Goal: Navigation & Orientation: Find specific page/section

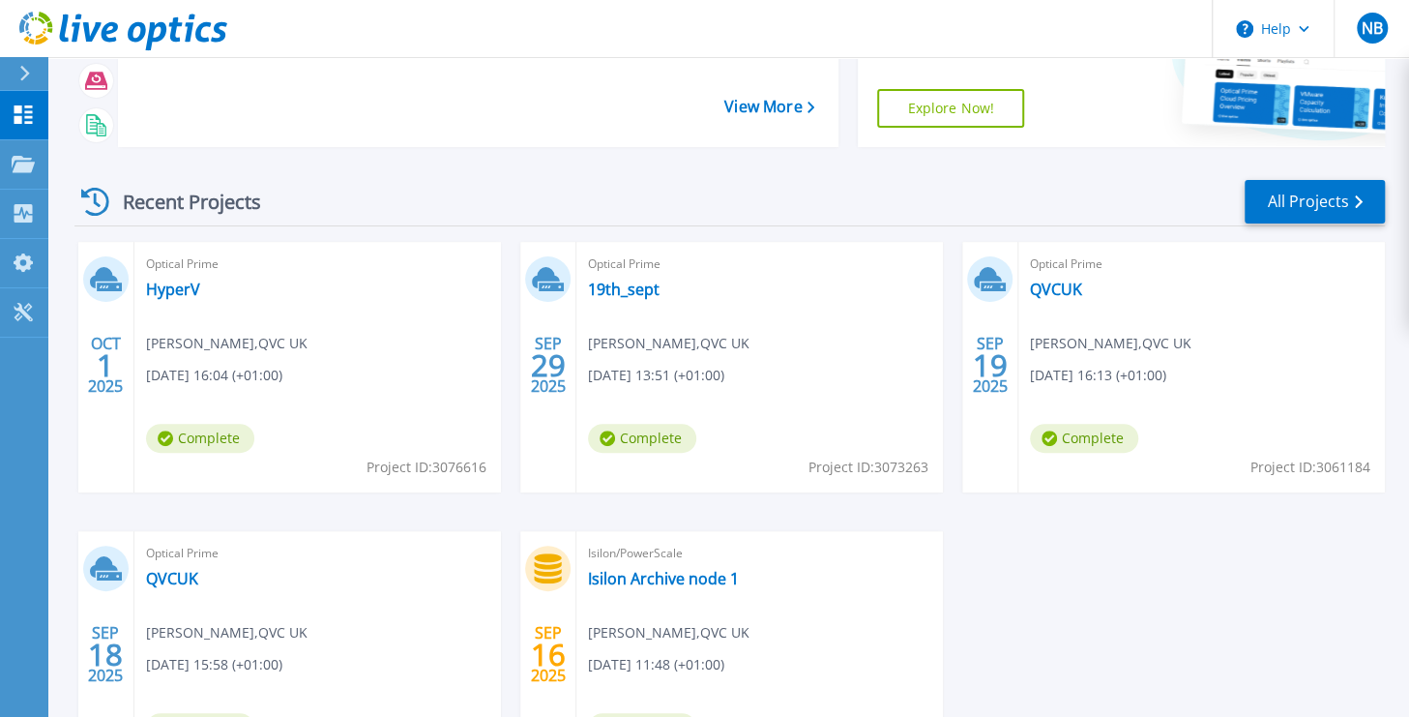
scroll to position [184, 0]
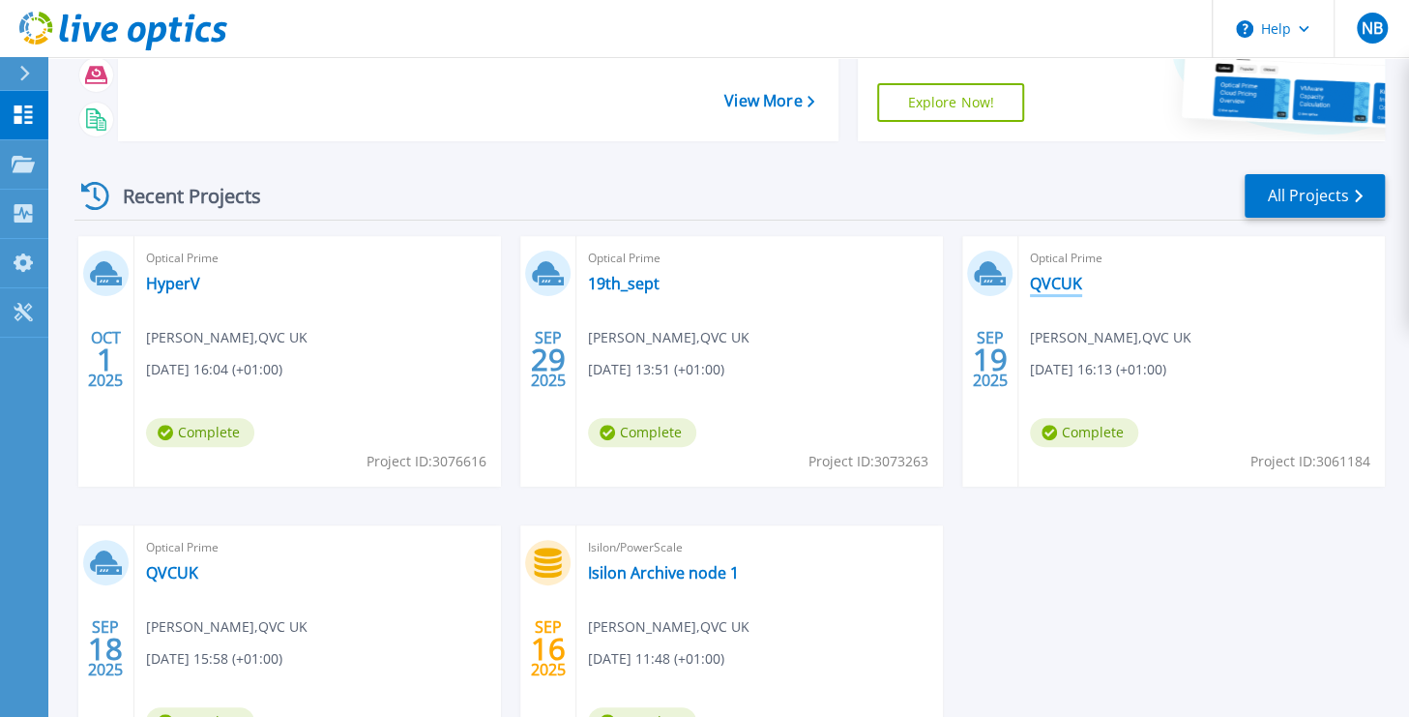
click at [1066, 279] on link "QVCUK" at bounding box center [1056, 283] width 52 height 19
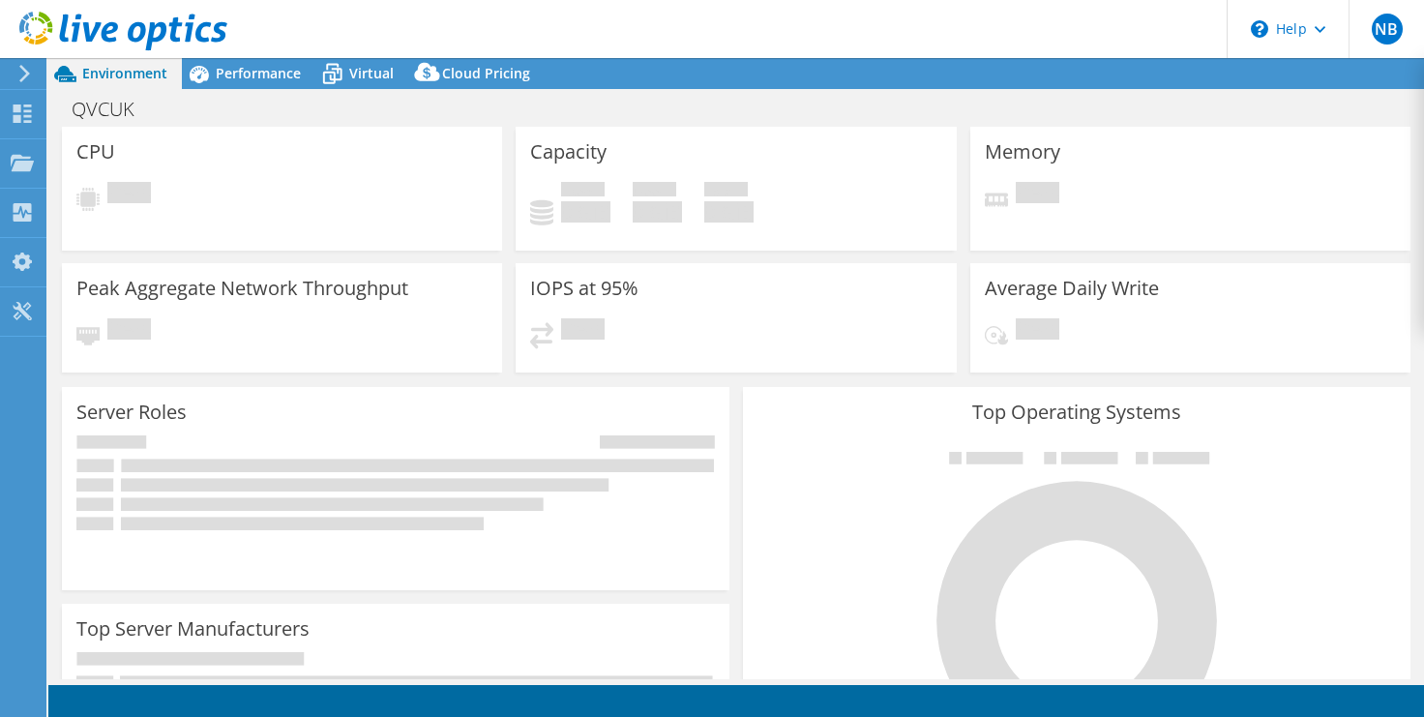
select select "EULondon"
select select "GBP"
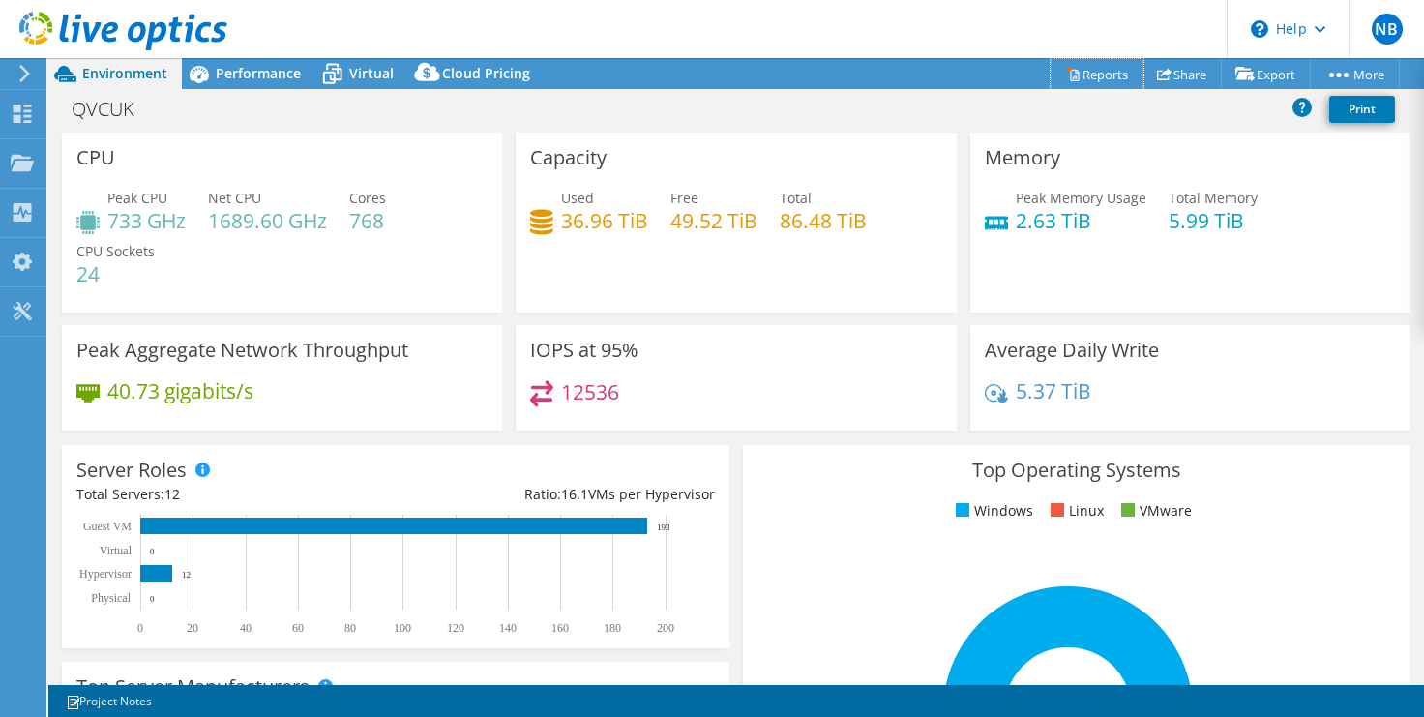
drag, startPoint x: 761, startPoint y: 502, endPoint x: 1094, endPoint y: 74, distance: 541.7
click at [1094, 74] on link "Reports" at bounding box center [1096, 74] width 93 height 30
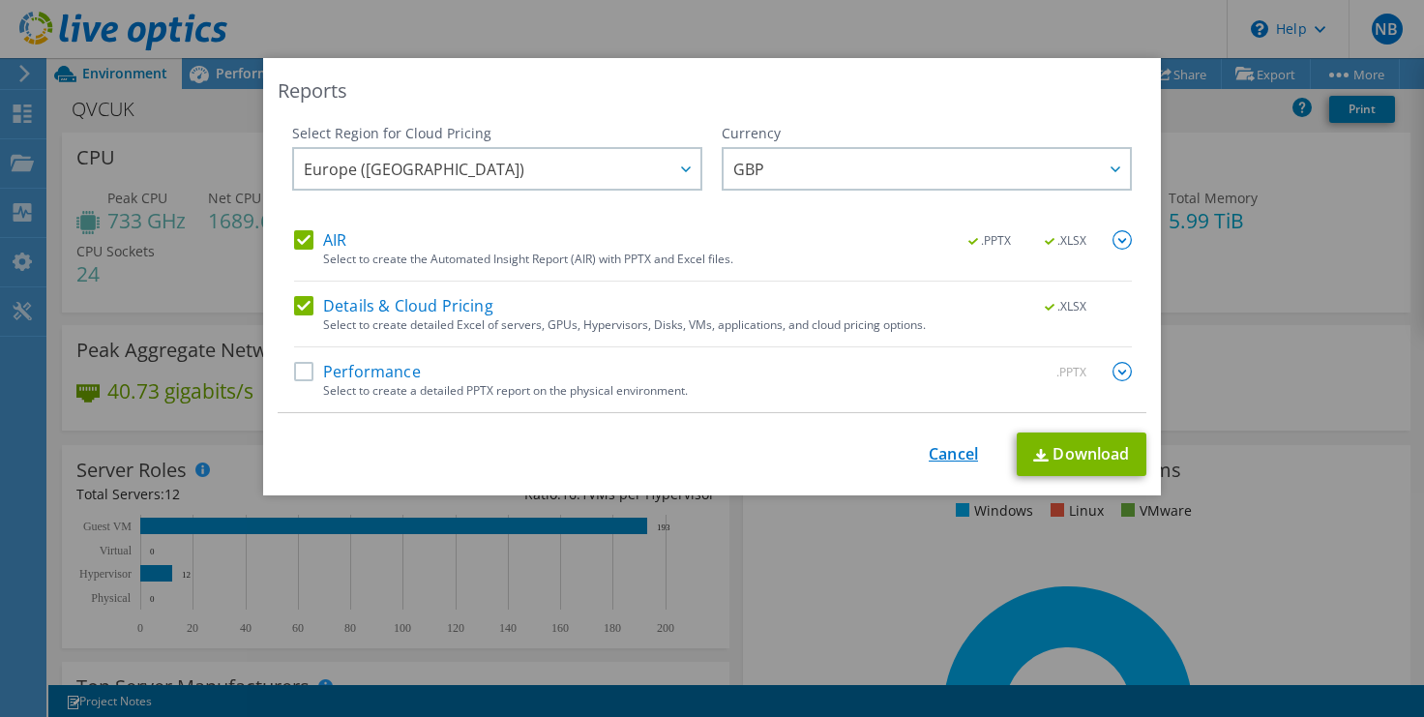
click at [945, 451] on link "Cancel" at bounding box center [952, 454] width 49 height 18
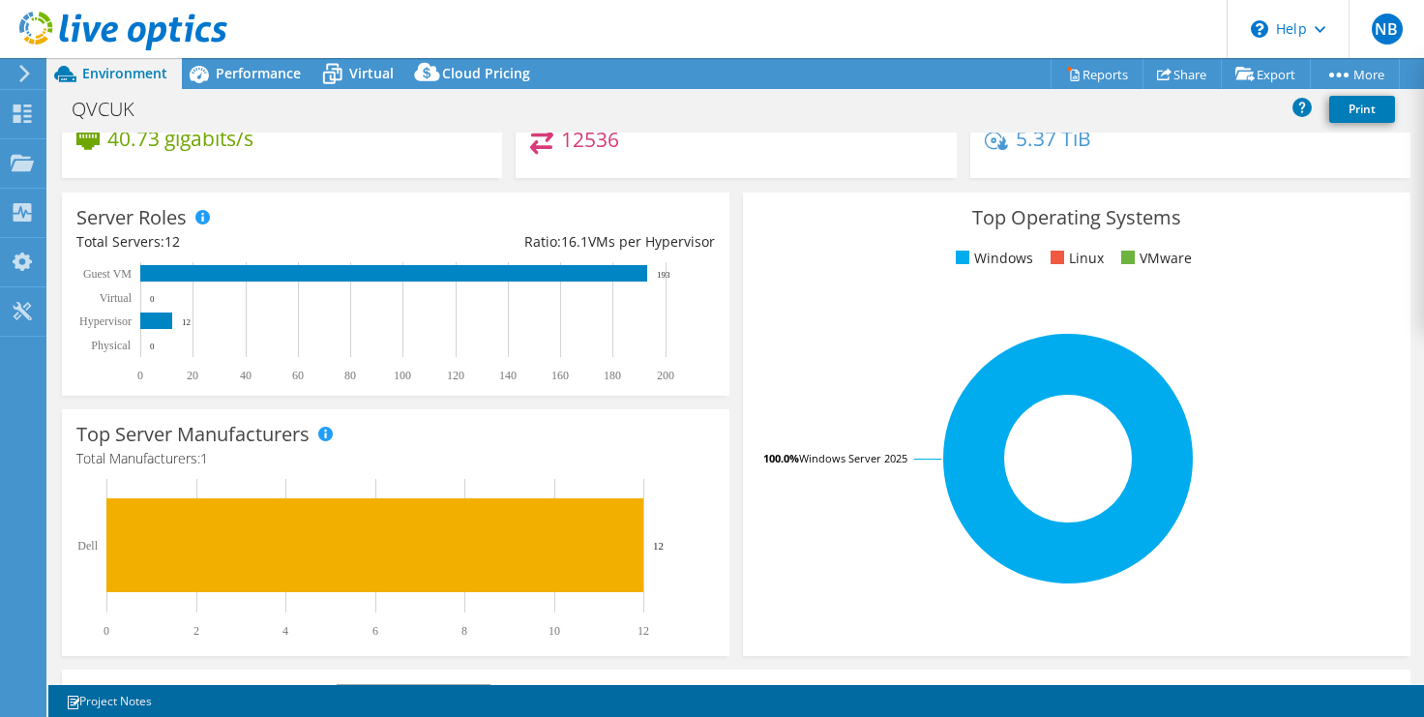
scroll to position [251, 0]
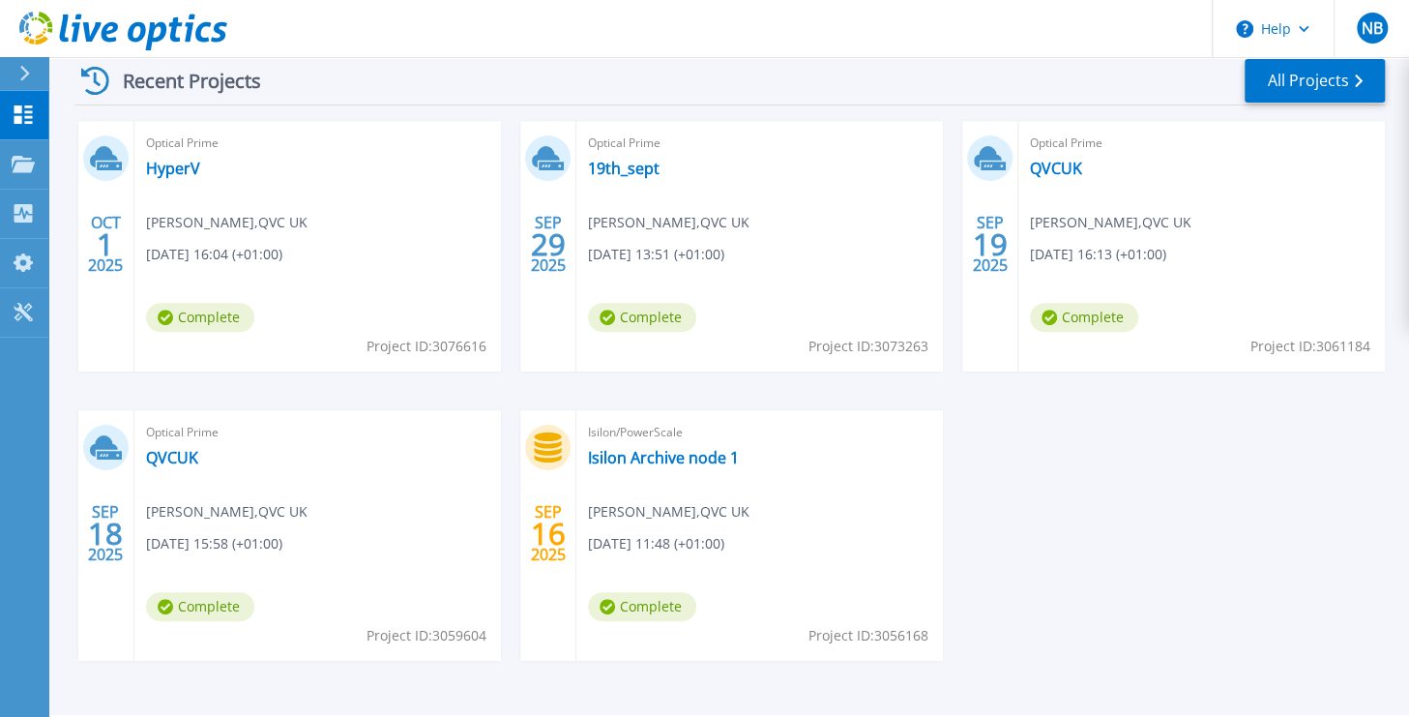
scroll to position [296, 0]
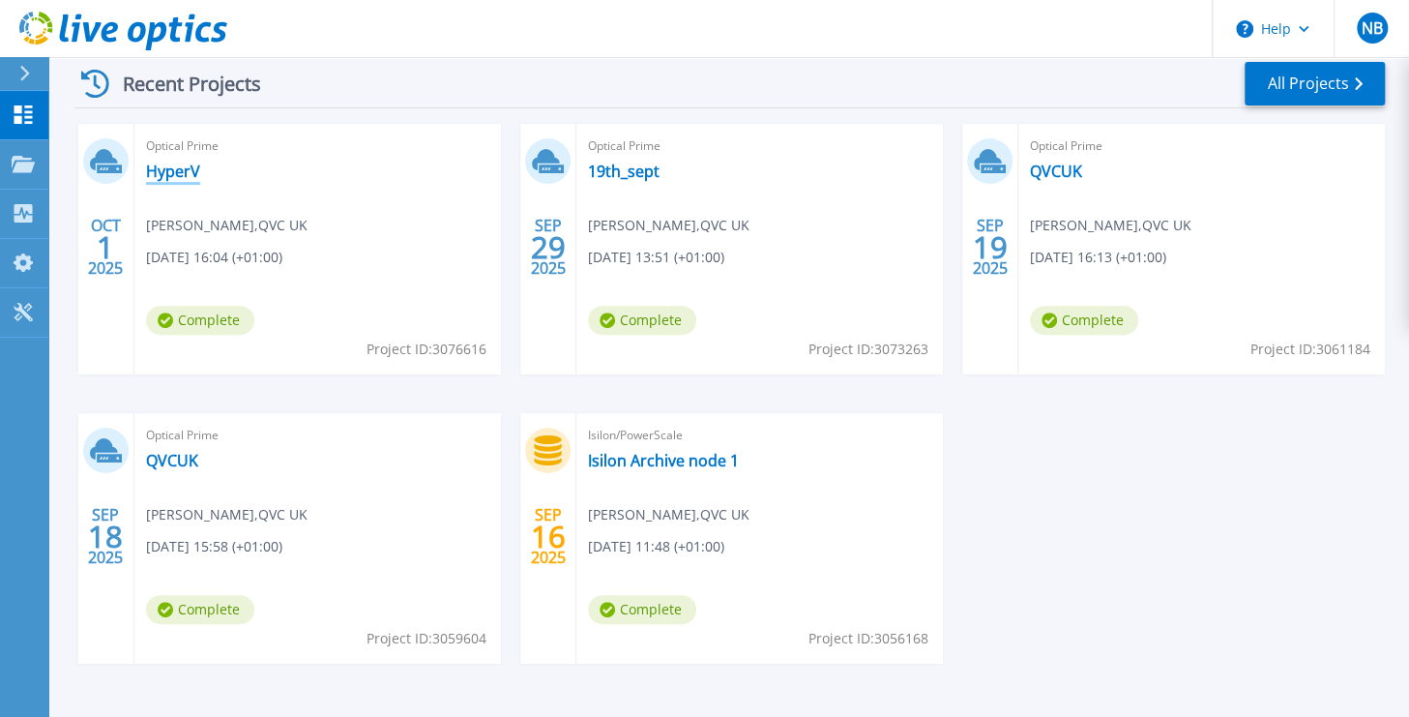
click at [173, 166] on link "HyperV" at bounding box center [173, 171] width 54 height 19
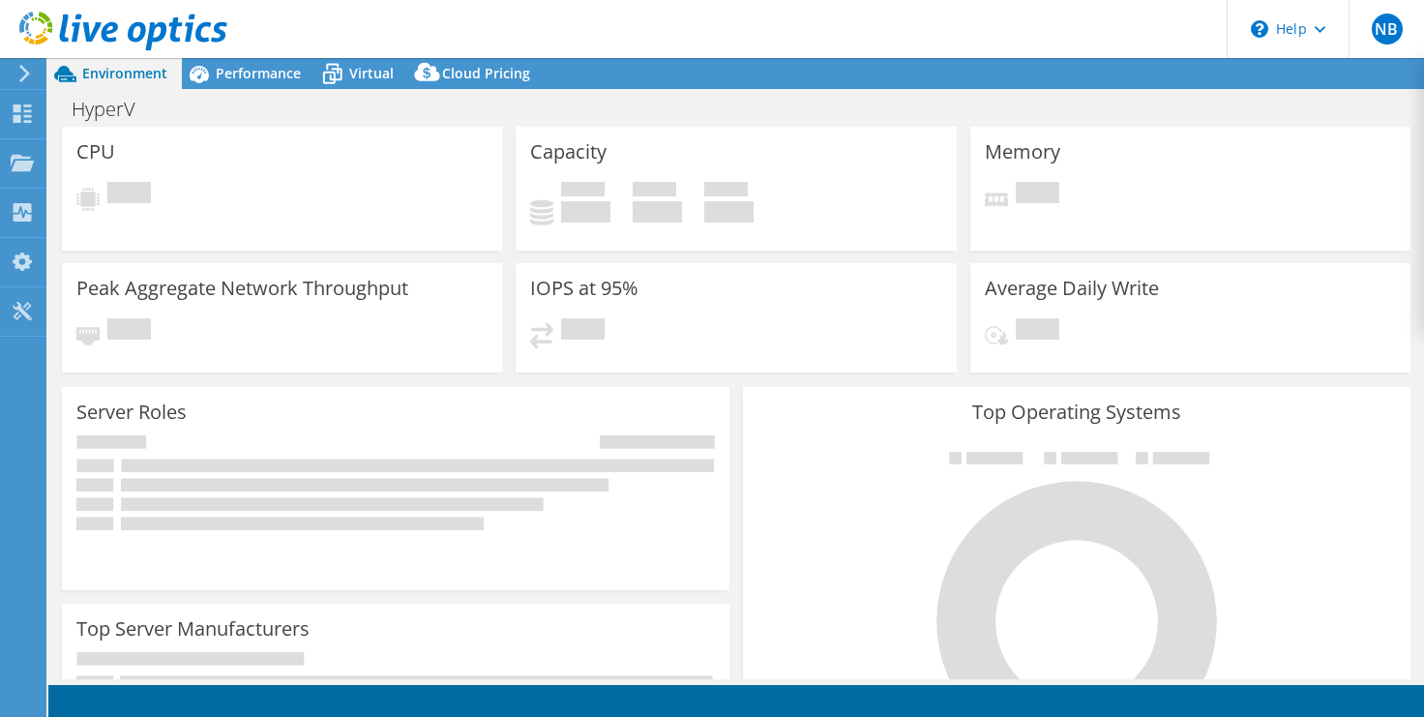
select select "USD"
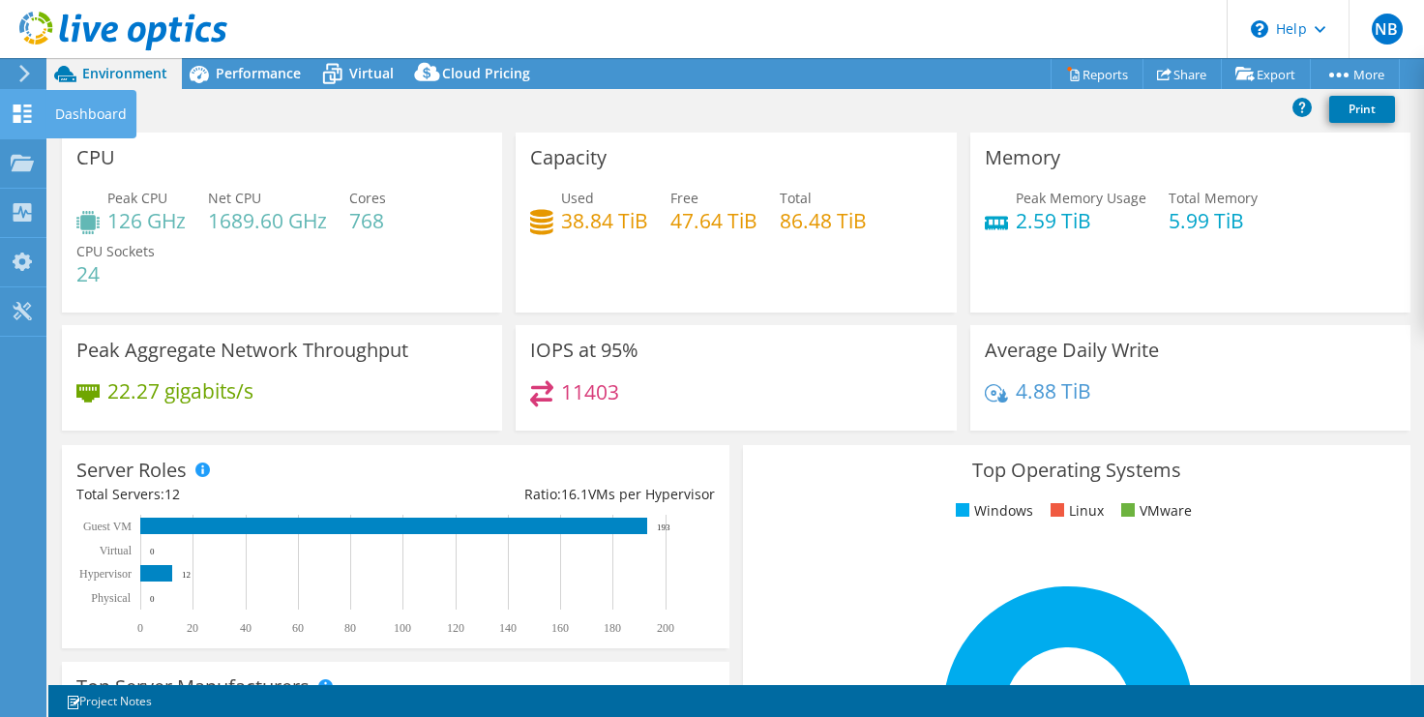
click at [29, 117] on icon at bounding box center [22, 113] width 23 height 18
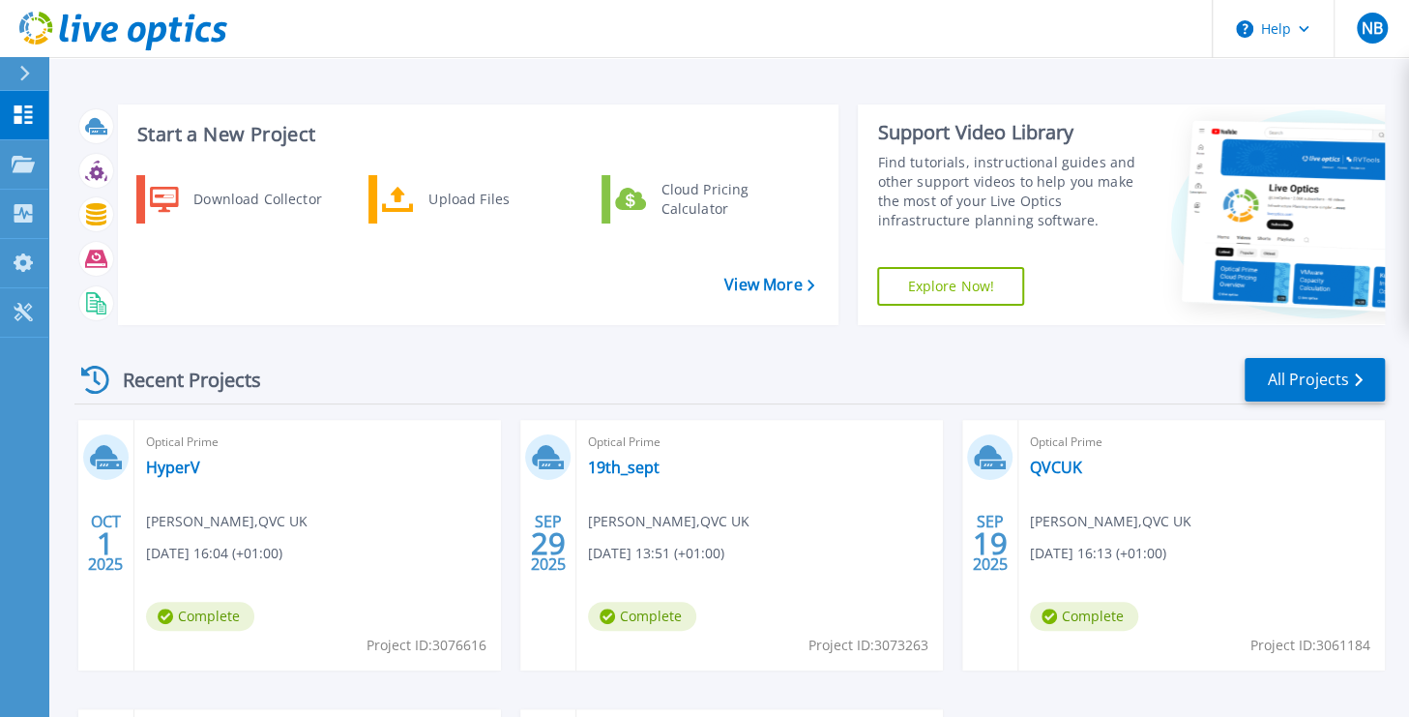
scroll to position [354, 0]
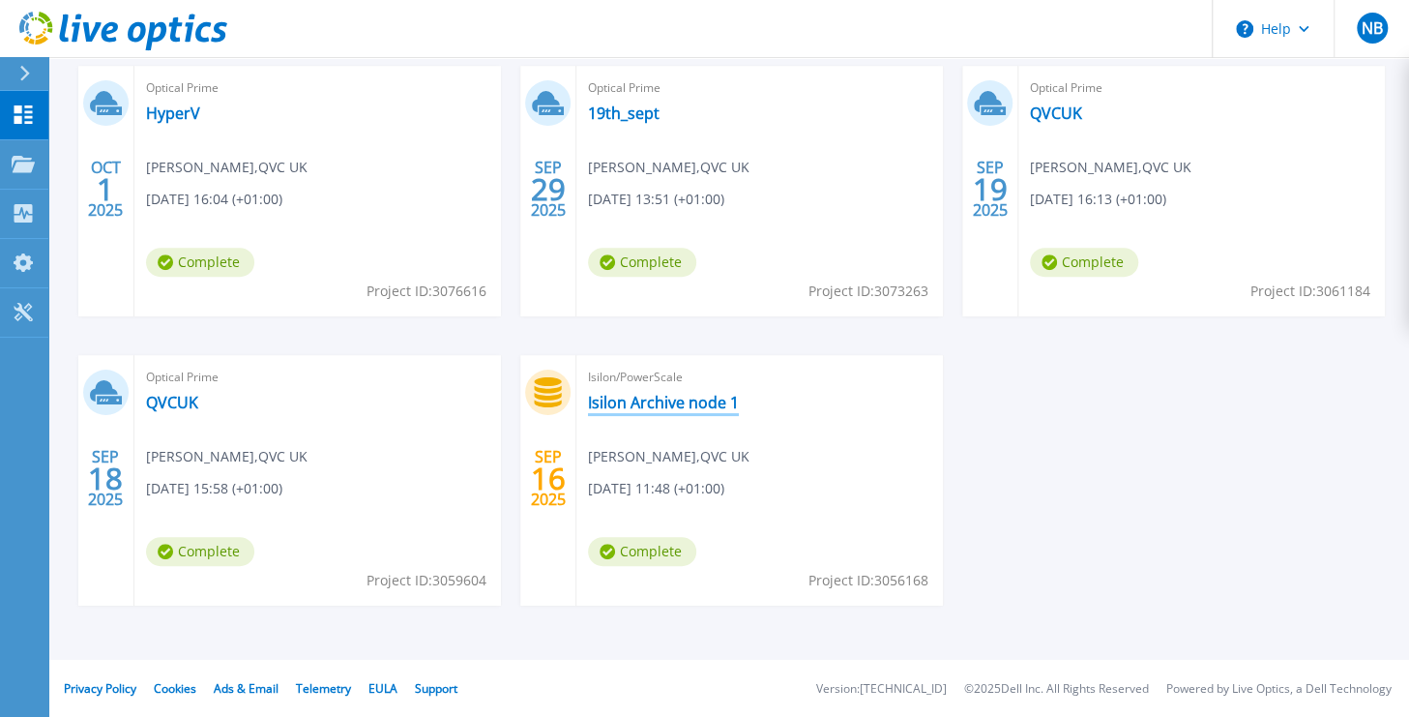
click at [629, 401] on link "Isilon Archive node 1" at bounding box center [663, 402] width 151 height 19
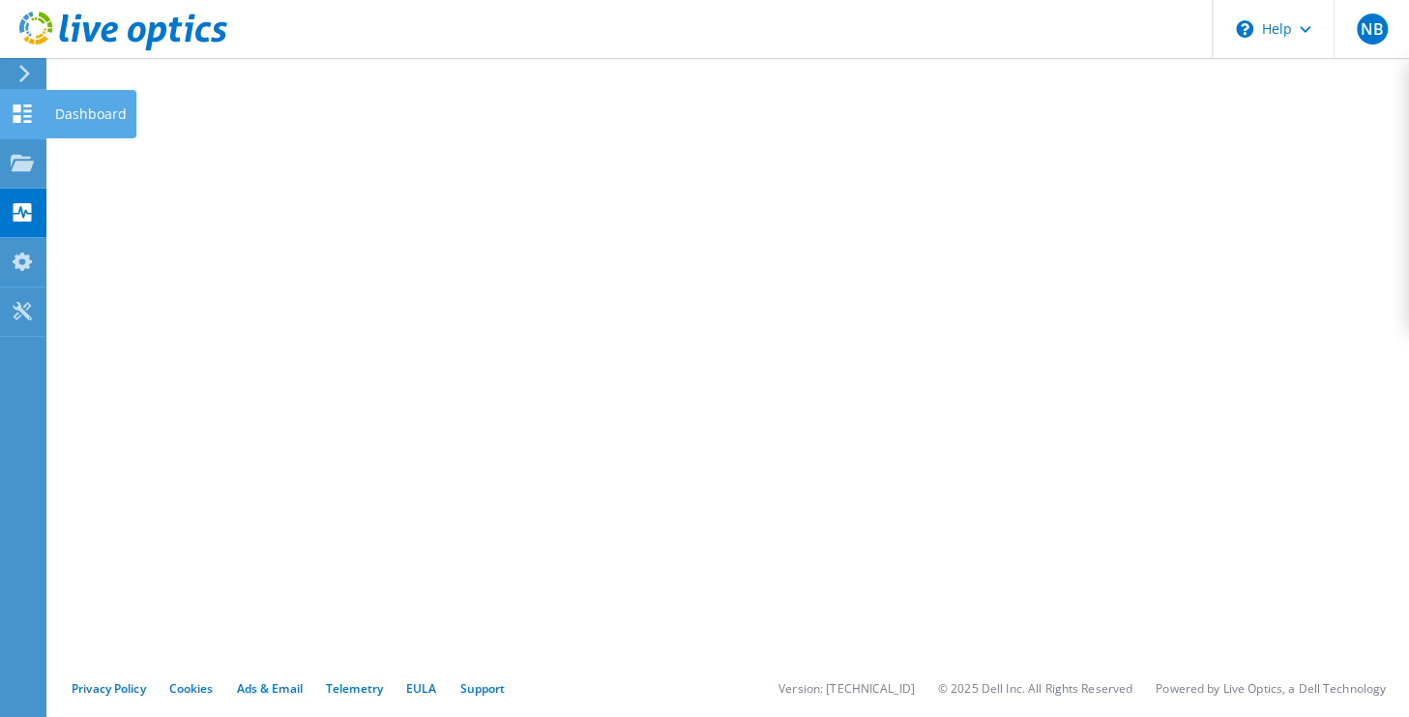
click at [30, 106] on icon at bounding box center [22, 113] width 23 height 18
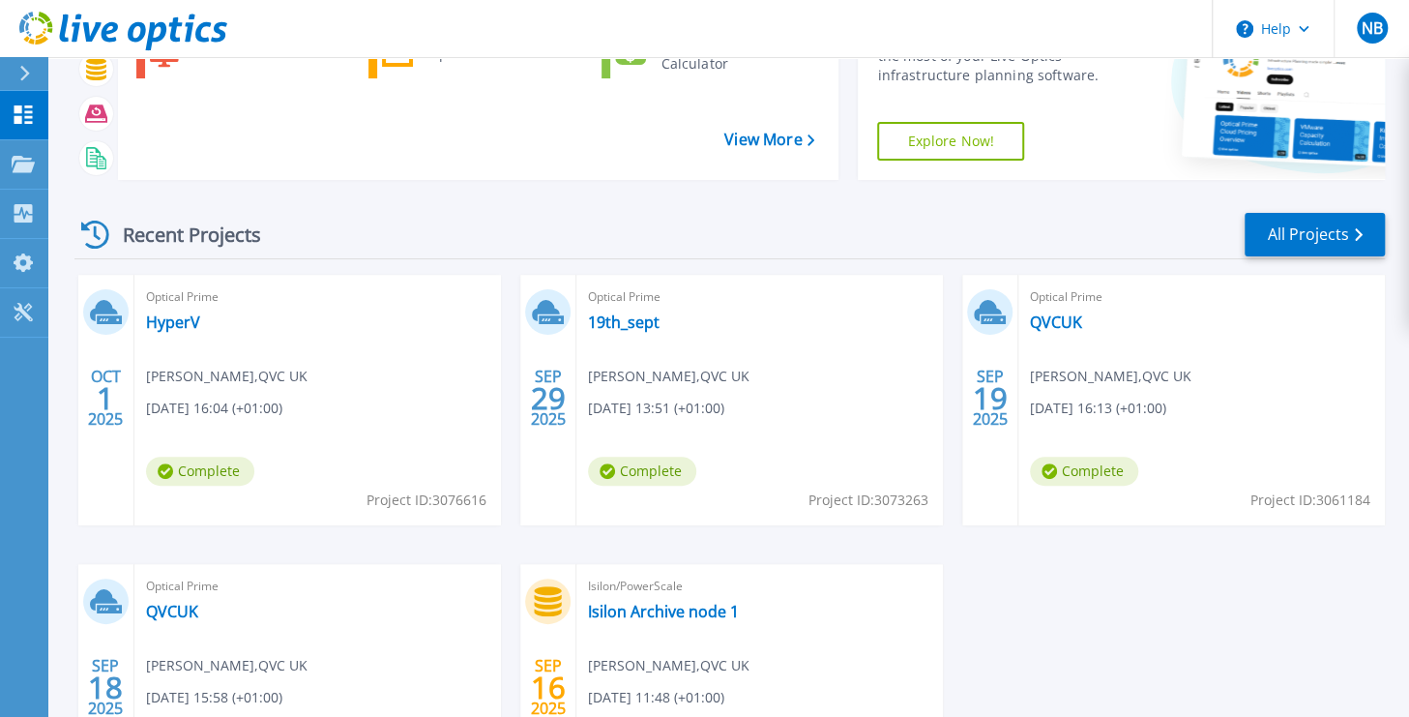
scroll to position [147, 0]
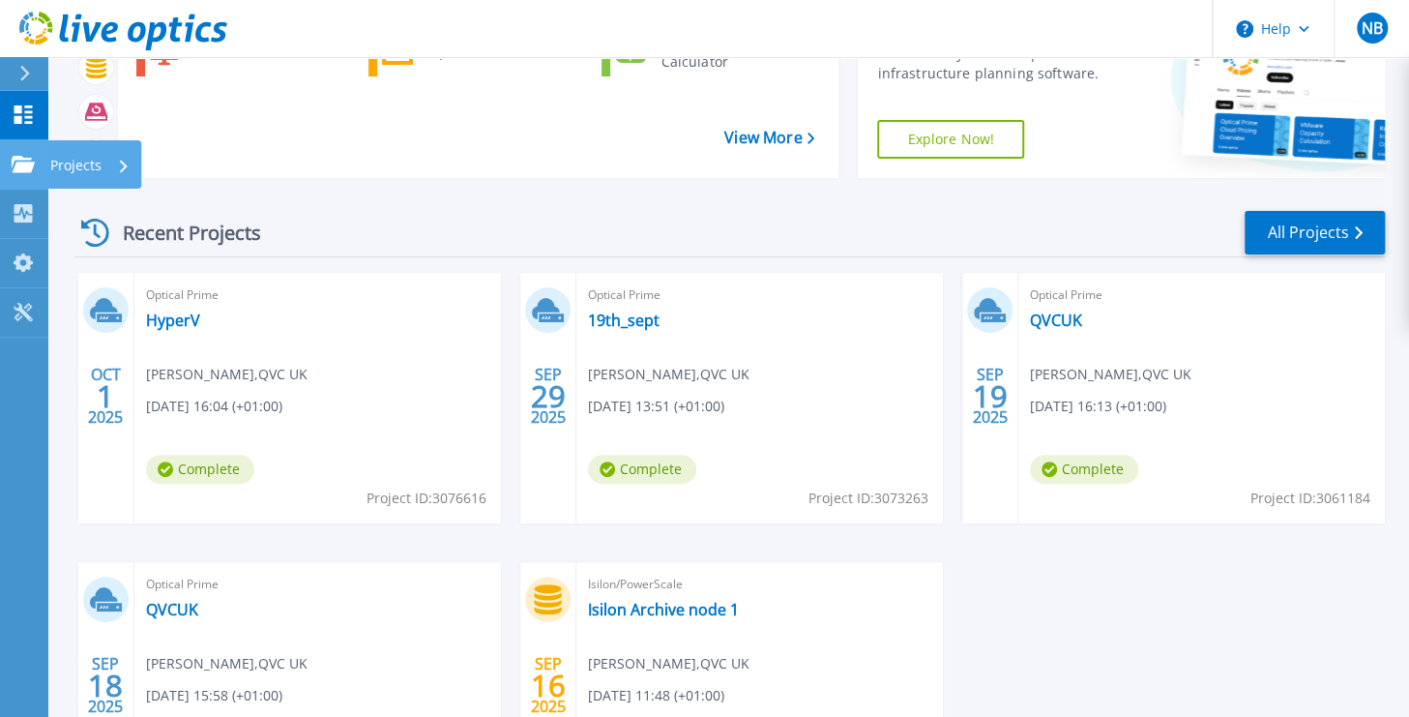
click at [29, 167] on icon at bounding box center [23, 164] width 23 height 16
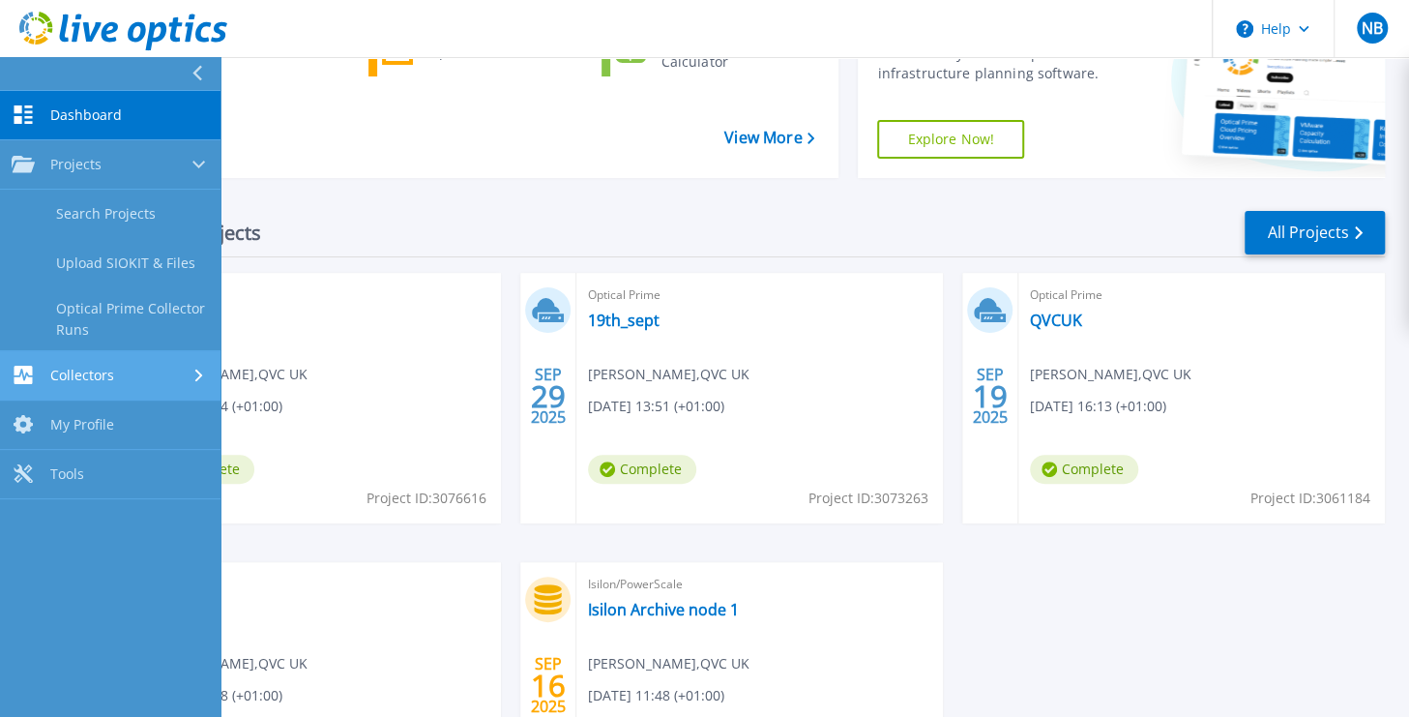
click at [90, 369] on span "Collectors" at bounding box center [82, 375] width 64 height 17
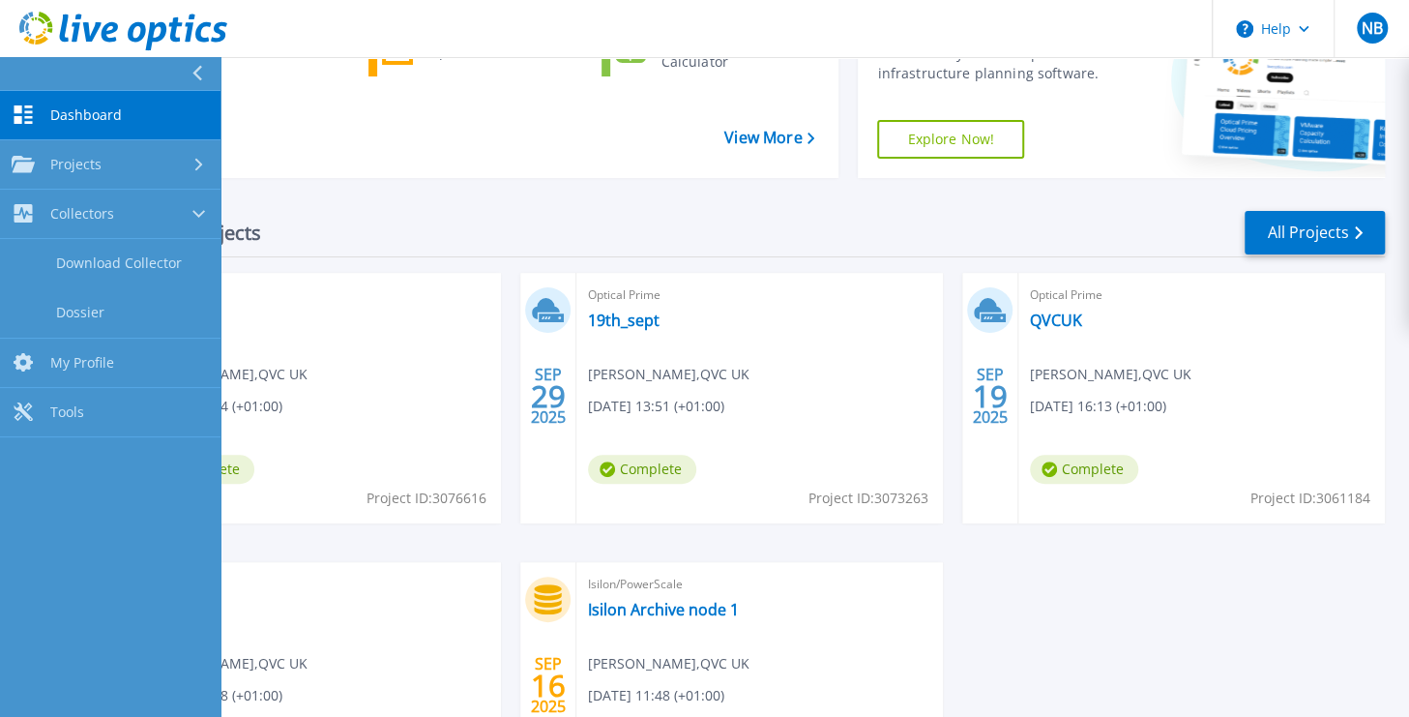
click at [68, 111] on span "Dashboard" at bounding box center [86, 114] width 72 height 17
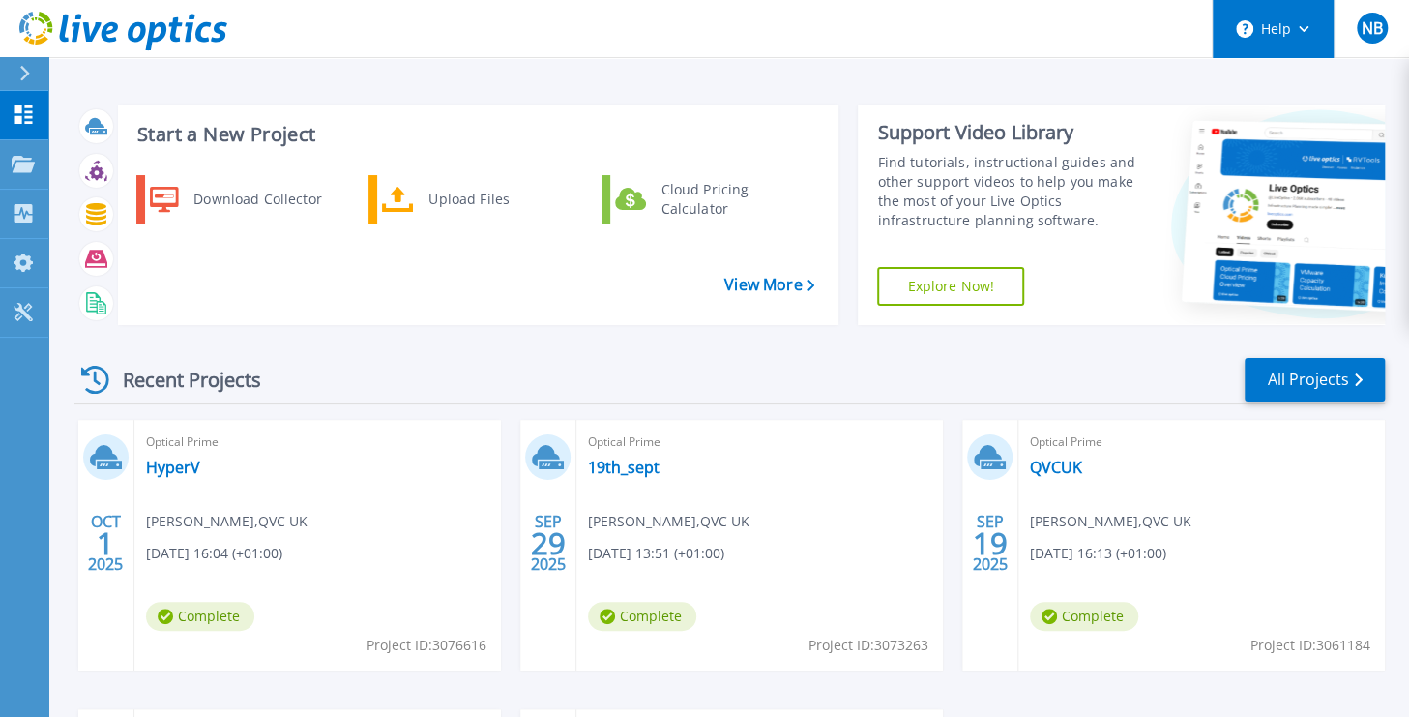
click at [1313, 24] on button "Help" at bounding box center [1273, 29] width 121 height 58
click at [1307, 32] on button "Help" at bounding box center [1273, 29] width 121 height 58
click at [1366, 36] on span "NB" at bounding box center [1371, 27] width 21 height 15
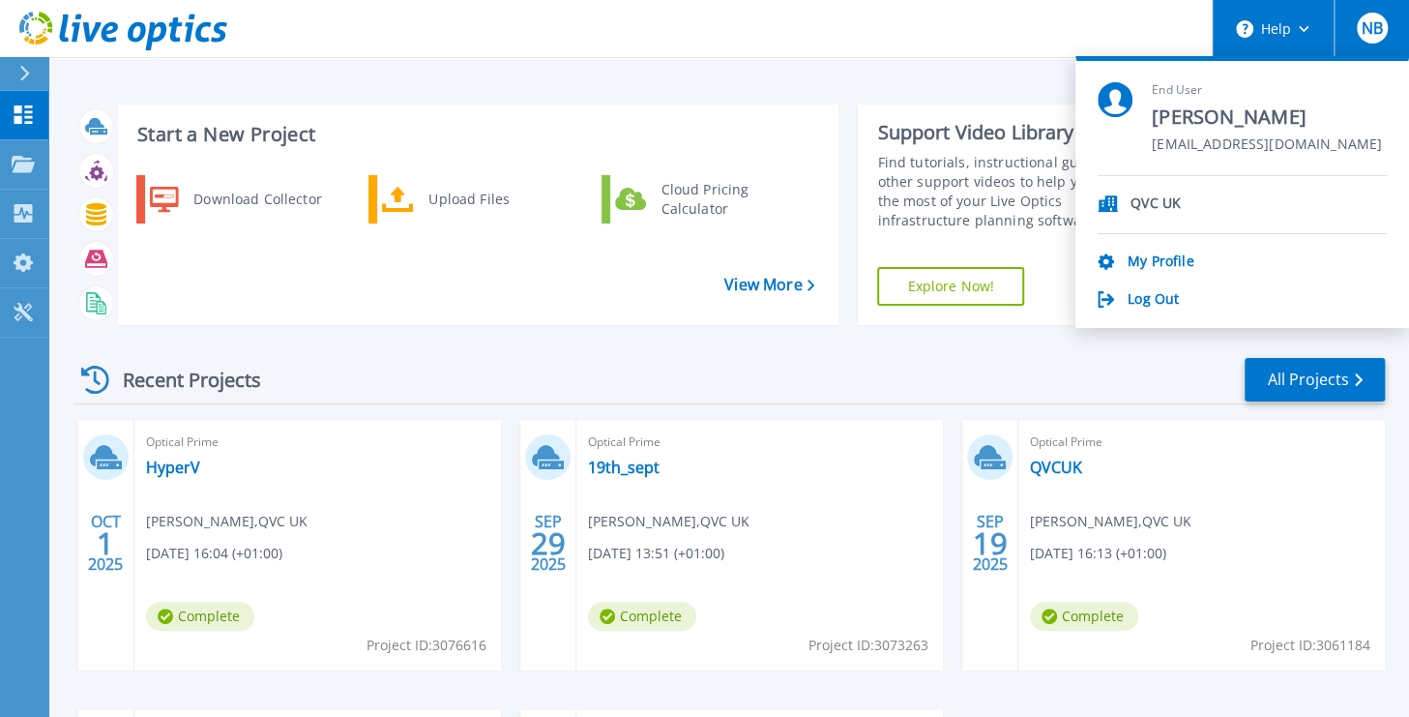
click at [1310, 24] on button "Help" at bounding box center [1273, 29] width 121 height 58
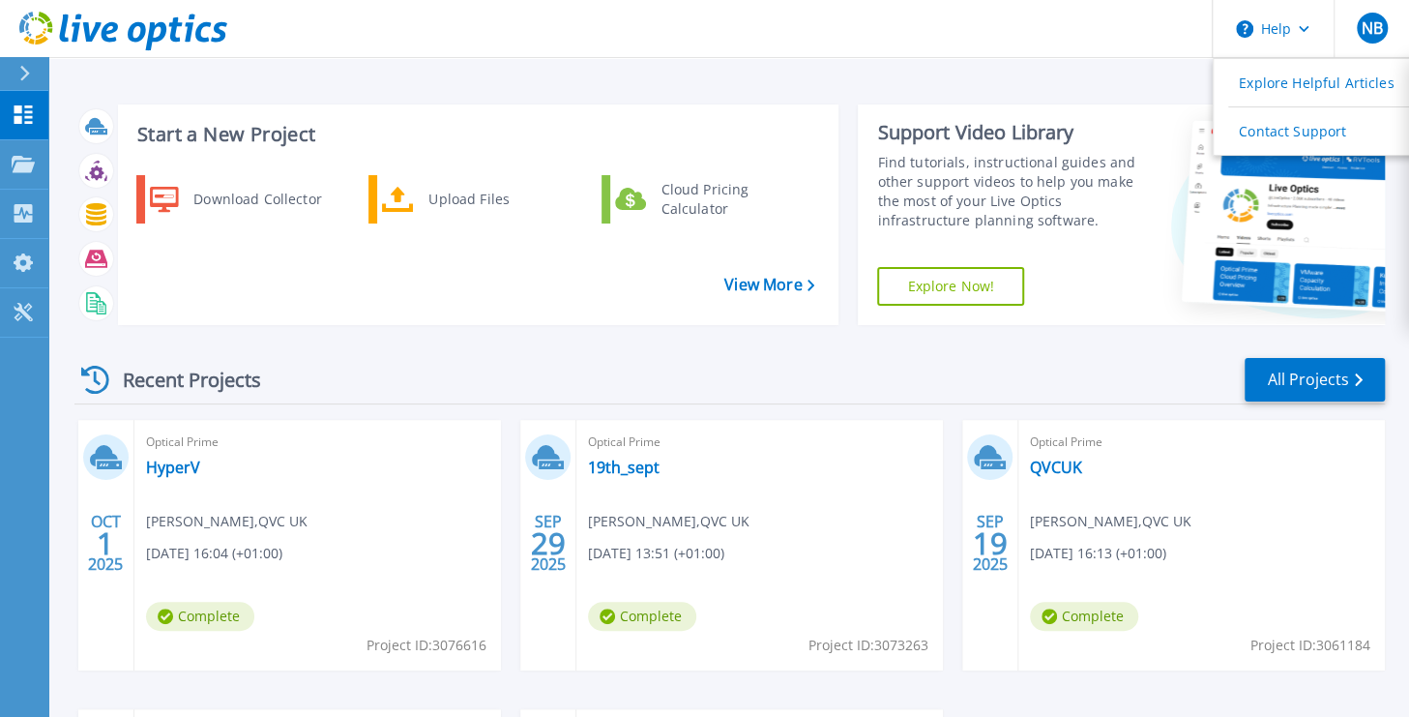
click at [951, 549] on div "OCT 1 2025 Optical Prime HyperV Naveen Banga , QVC UK 10/01/2025, 16:04 (+01:00…" at bounding box center [722, 709] width 1326 height 578
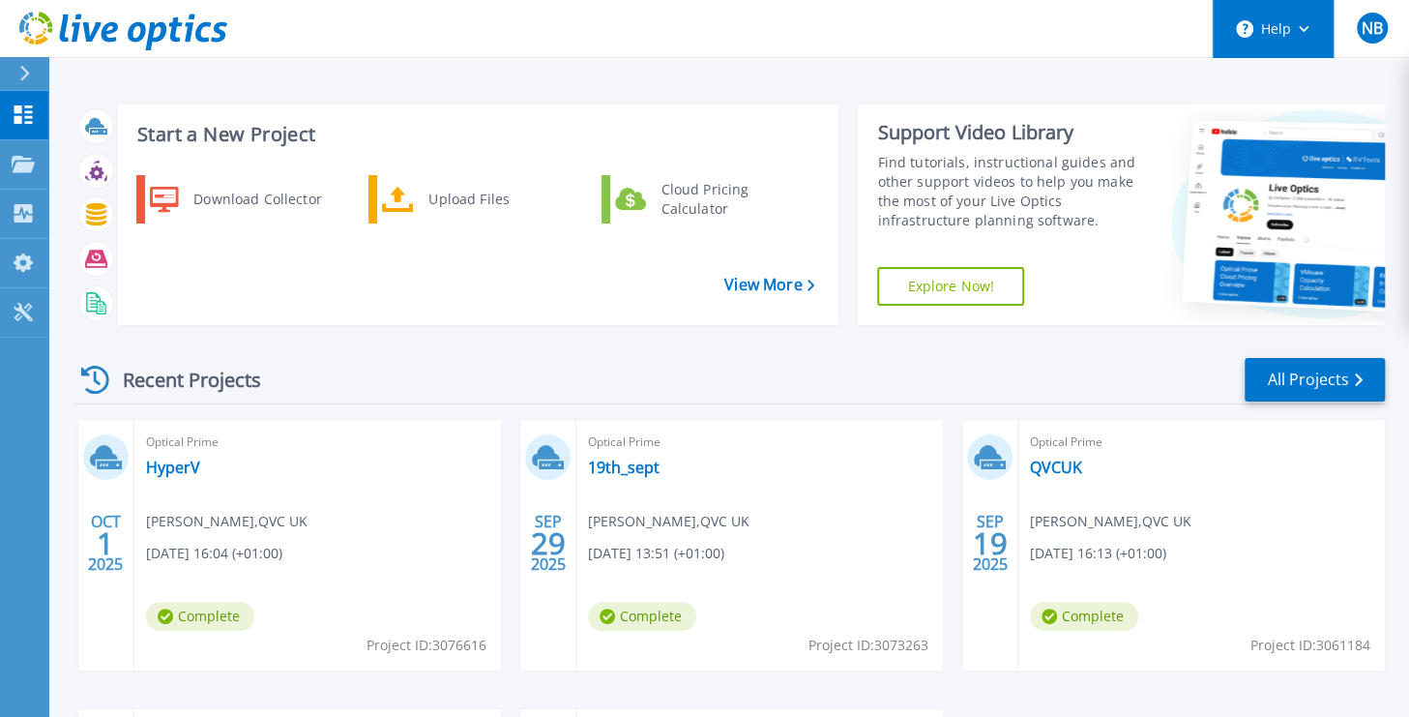
click at [1300, 32] on icon at bounding box center [1304, 29] width 11 height 7
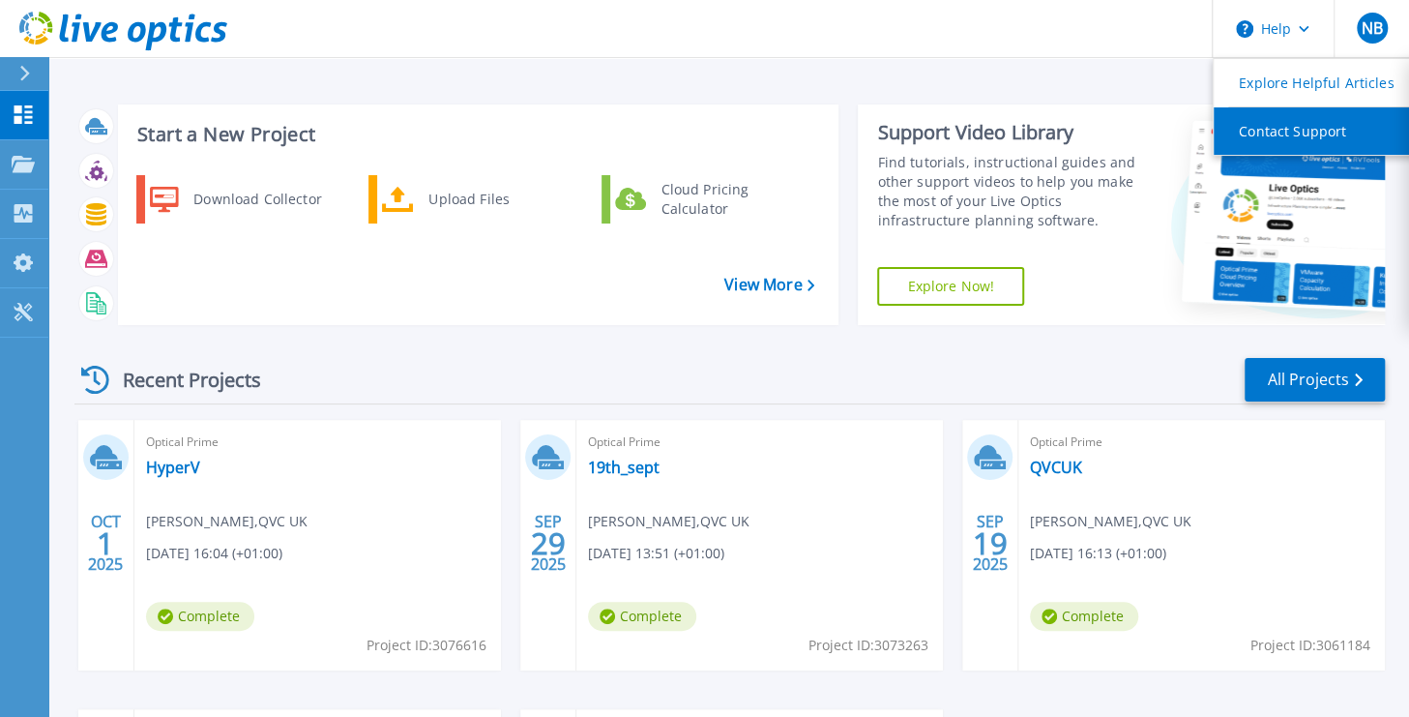
click at [1284, 136] on link "Contact Support" at bounding box center [1322, 130] width 216 height 47
click at [1037, 41] on header "Help Explore Helpful Articles Contact Support NB End User Naveen Banga naveen.b…" at bounding box center [704, 29] width 1409 height 58
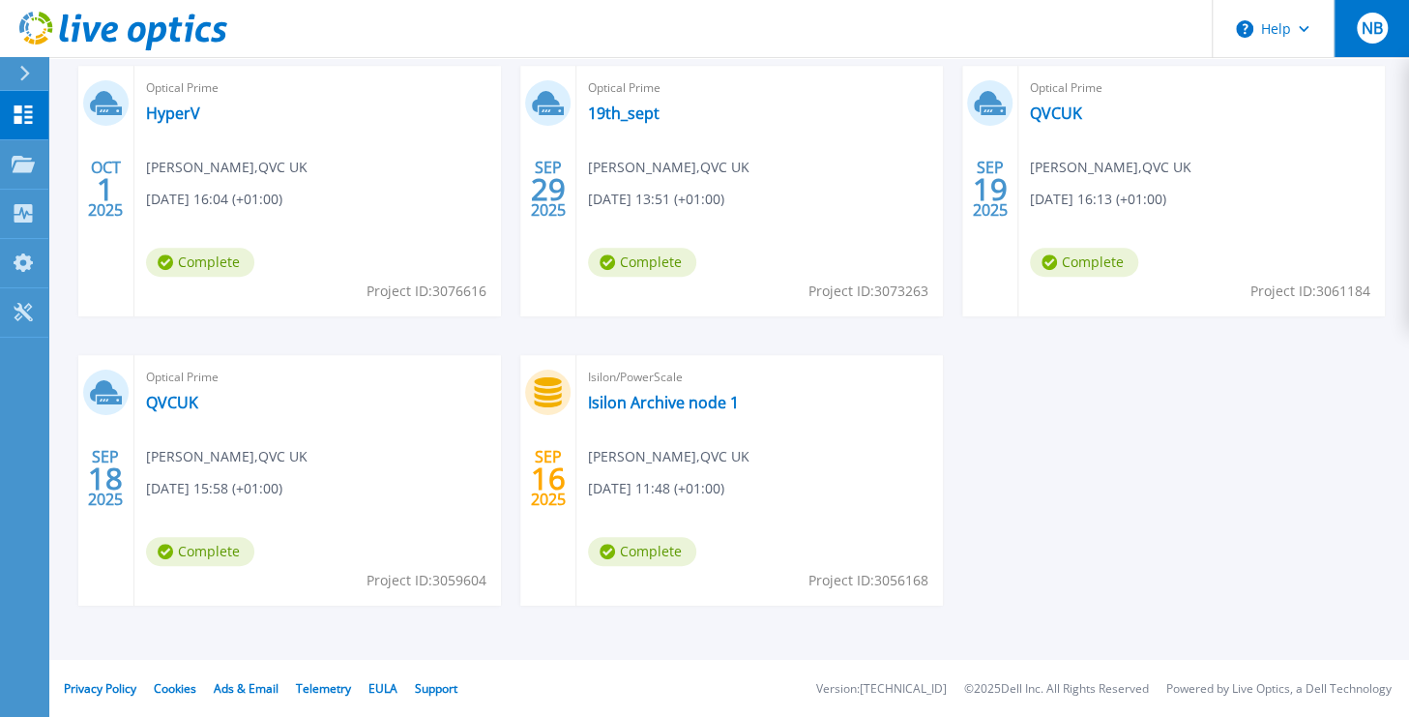
click at [1367, 36] on span "NB" at bounding box center [1371, 27] width 21 height 15
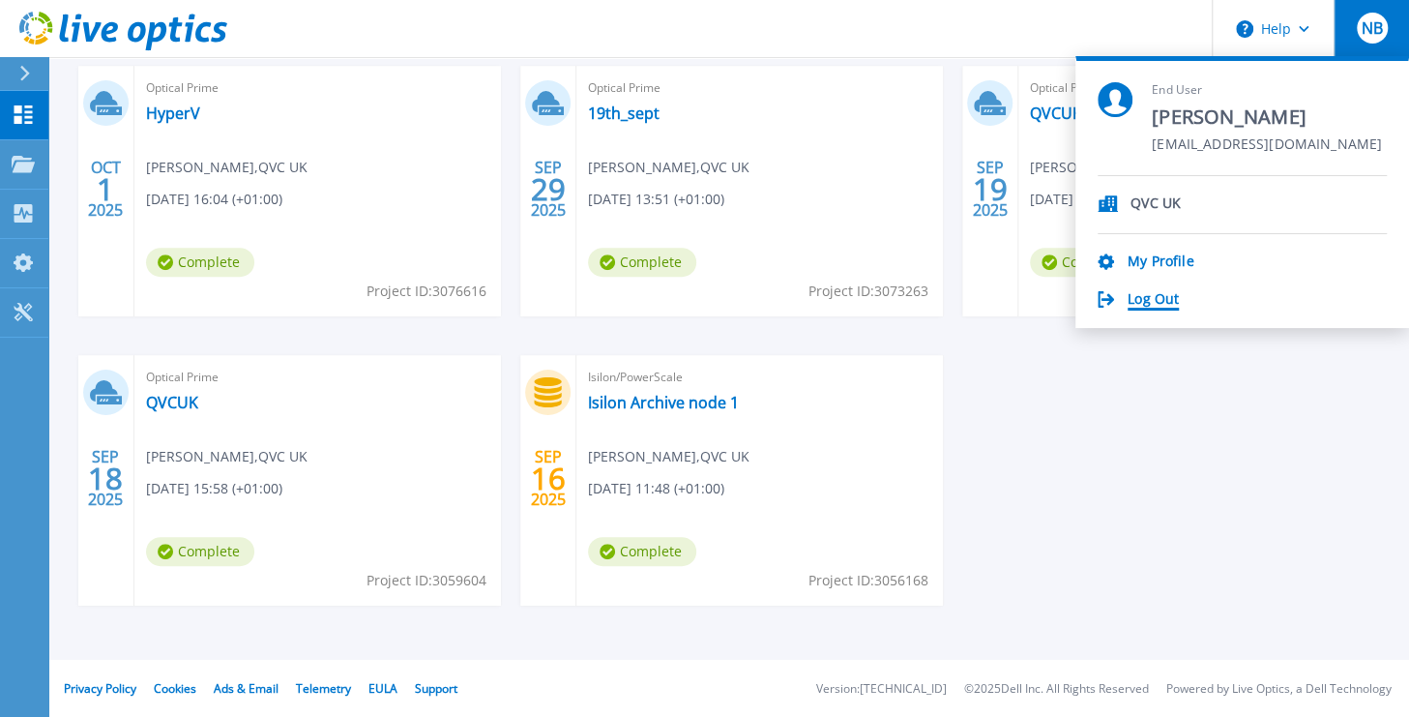
click at [1149, 294] on link "Log Out" at bounding box center [1153, 300] width 51 height 18
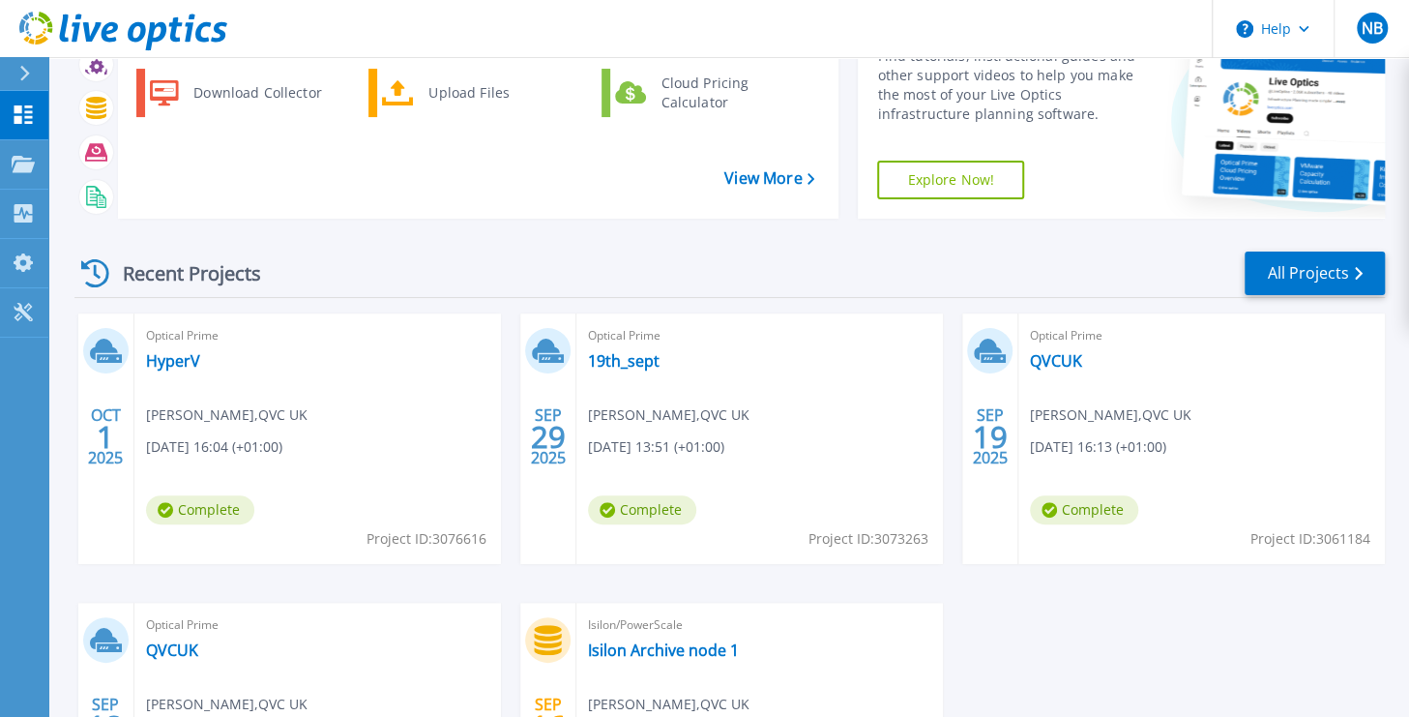
scroll to position [108, 0]
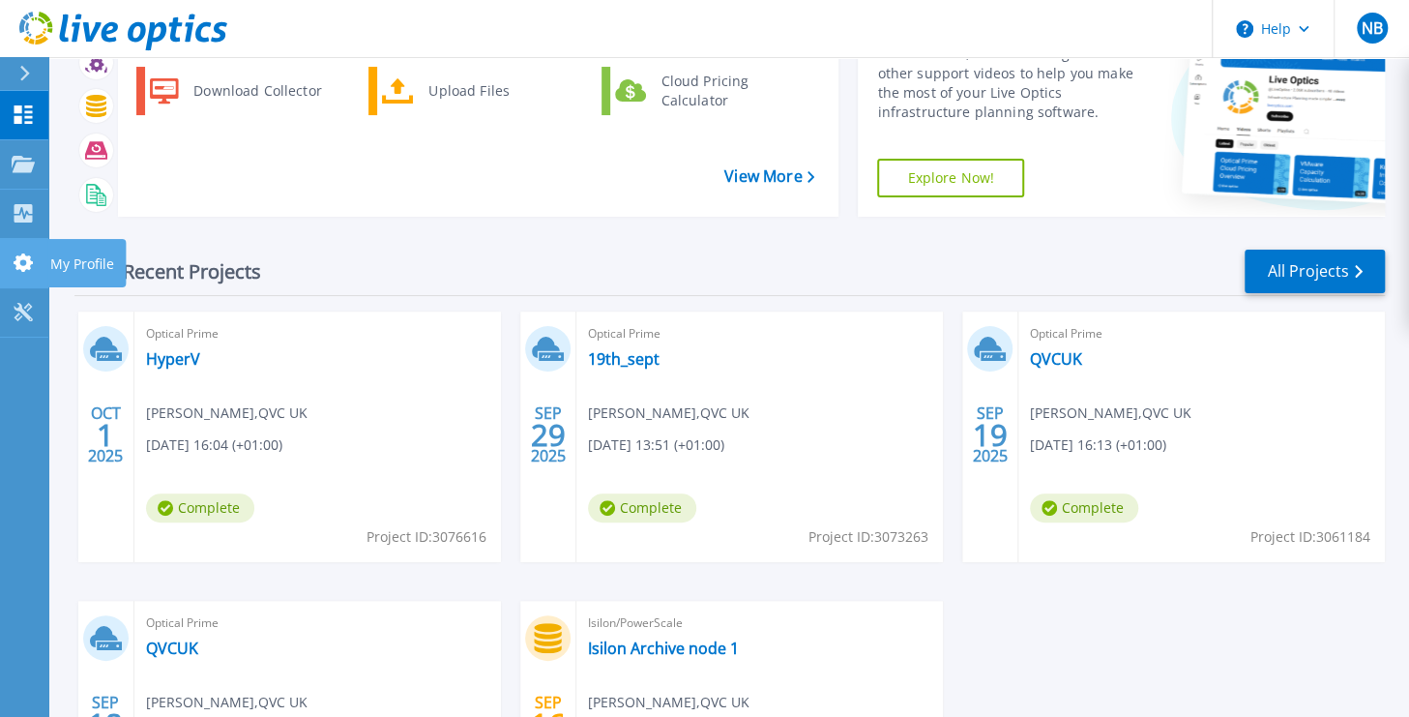
click at [26, 266] on icon at bounding box center [23, 262] width 19 height 18
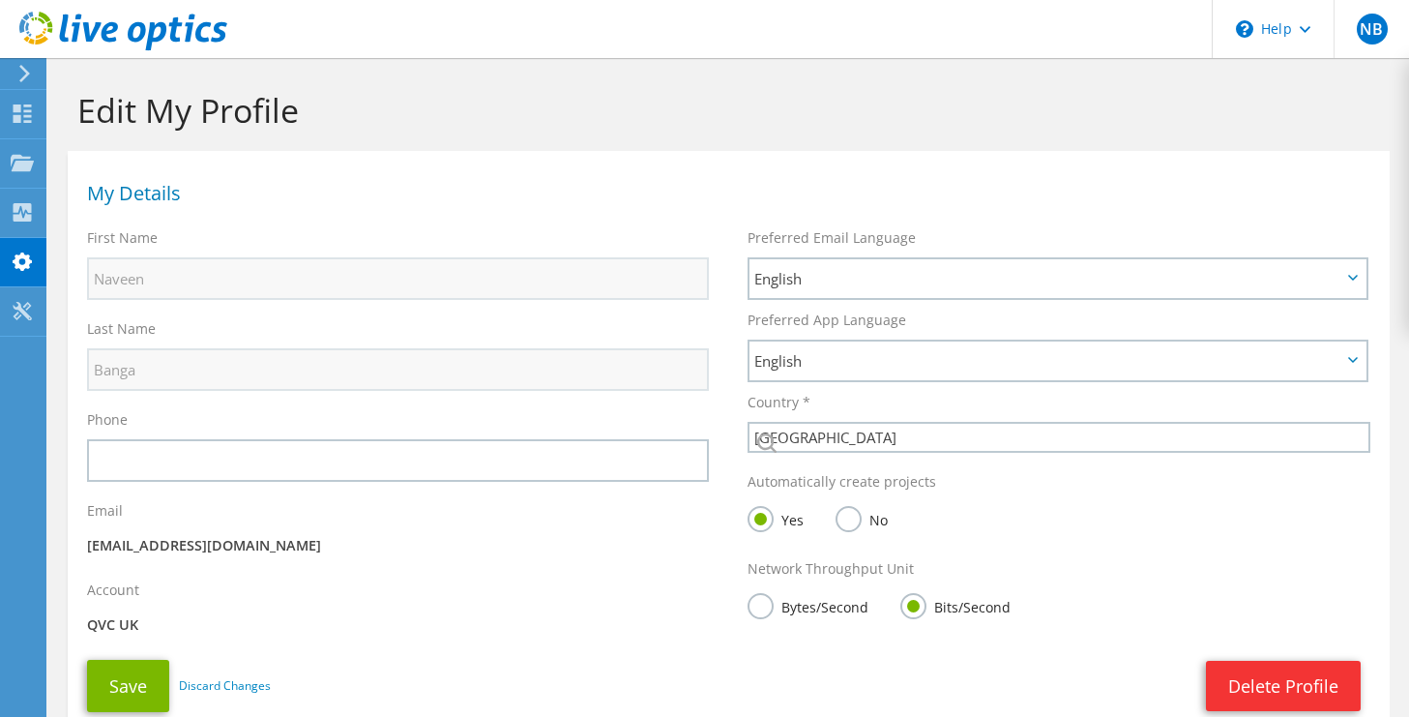
select select "75"
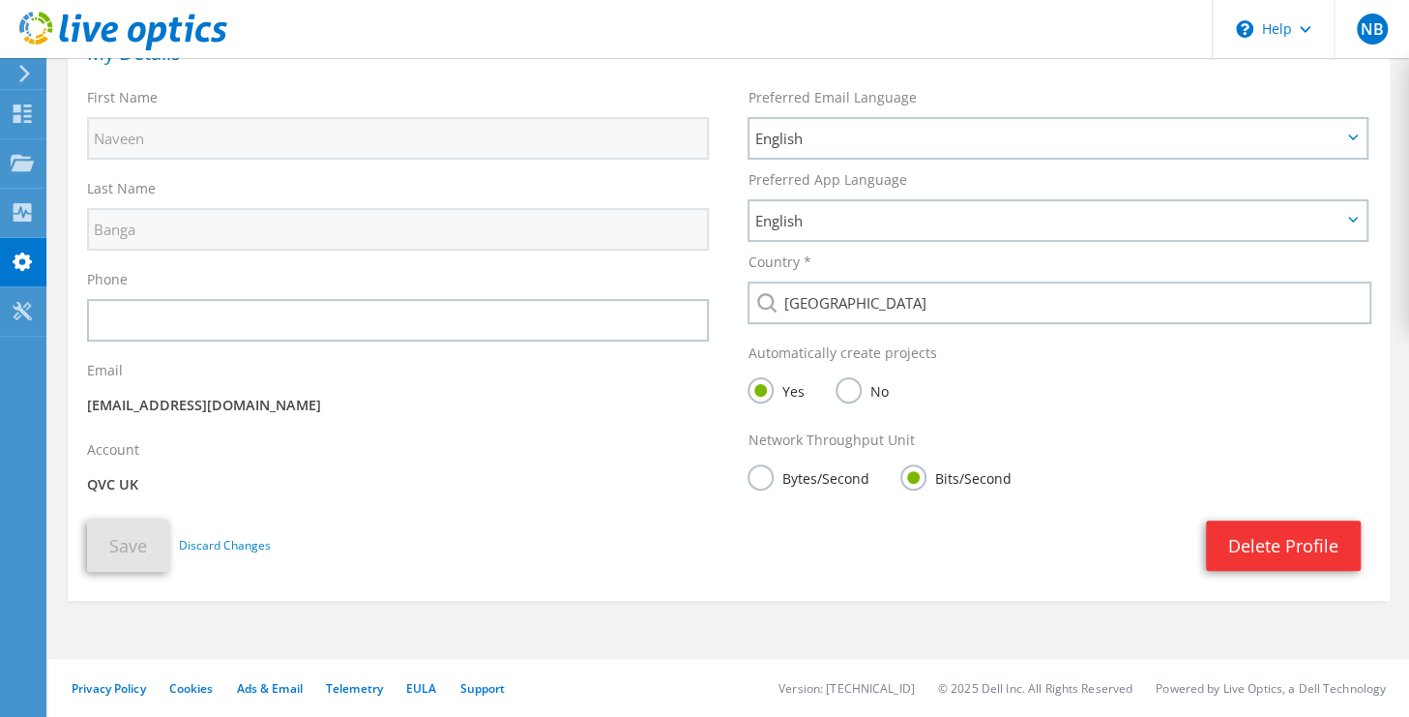
scroll to position [141, 0]
click at [20, 311] on icon at bounding box center [22, 311] width 23 height 18
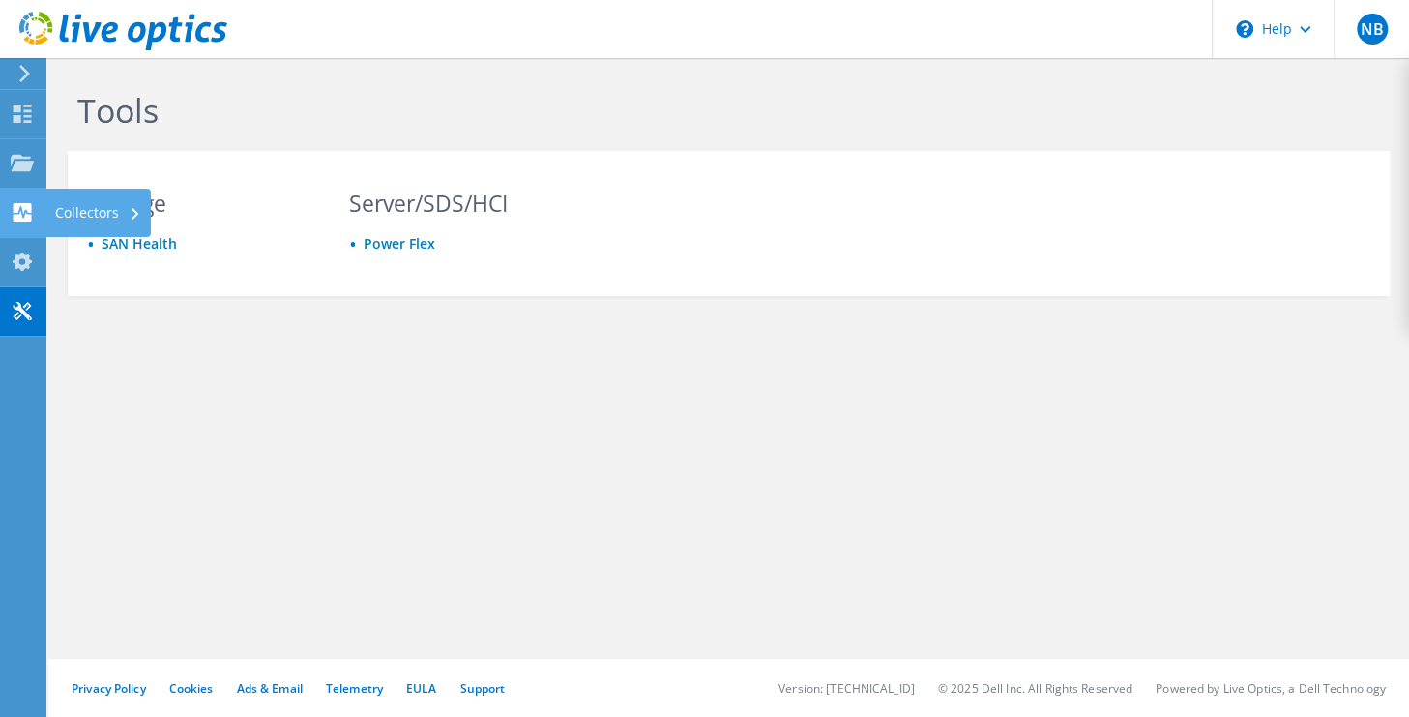
click at [26, 216] on use at bounding box center [23, 212] width 18 height 18
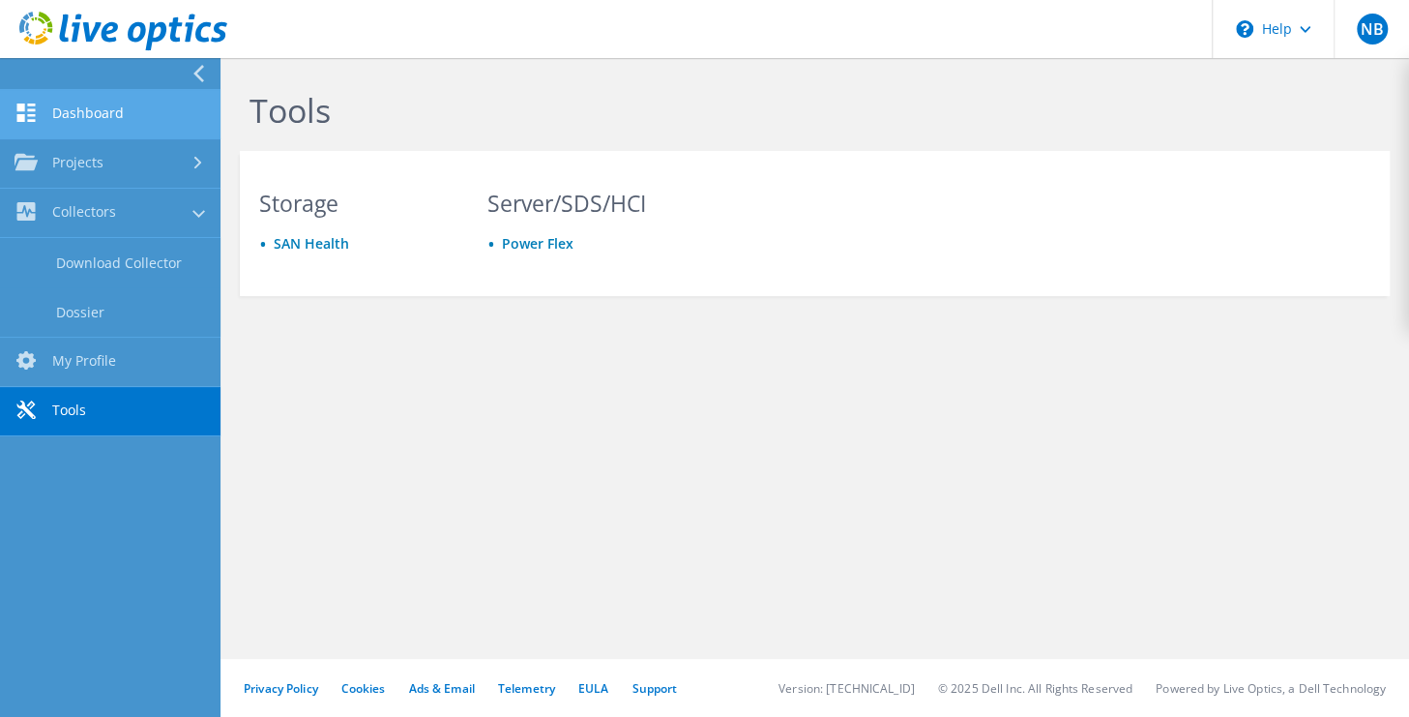
click at [70, 117] on link "Dashboard" at bounding box center [110, 114] width 220 height 49
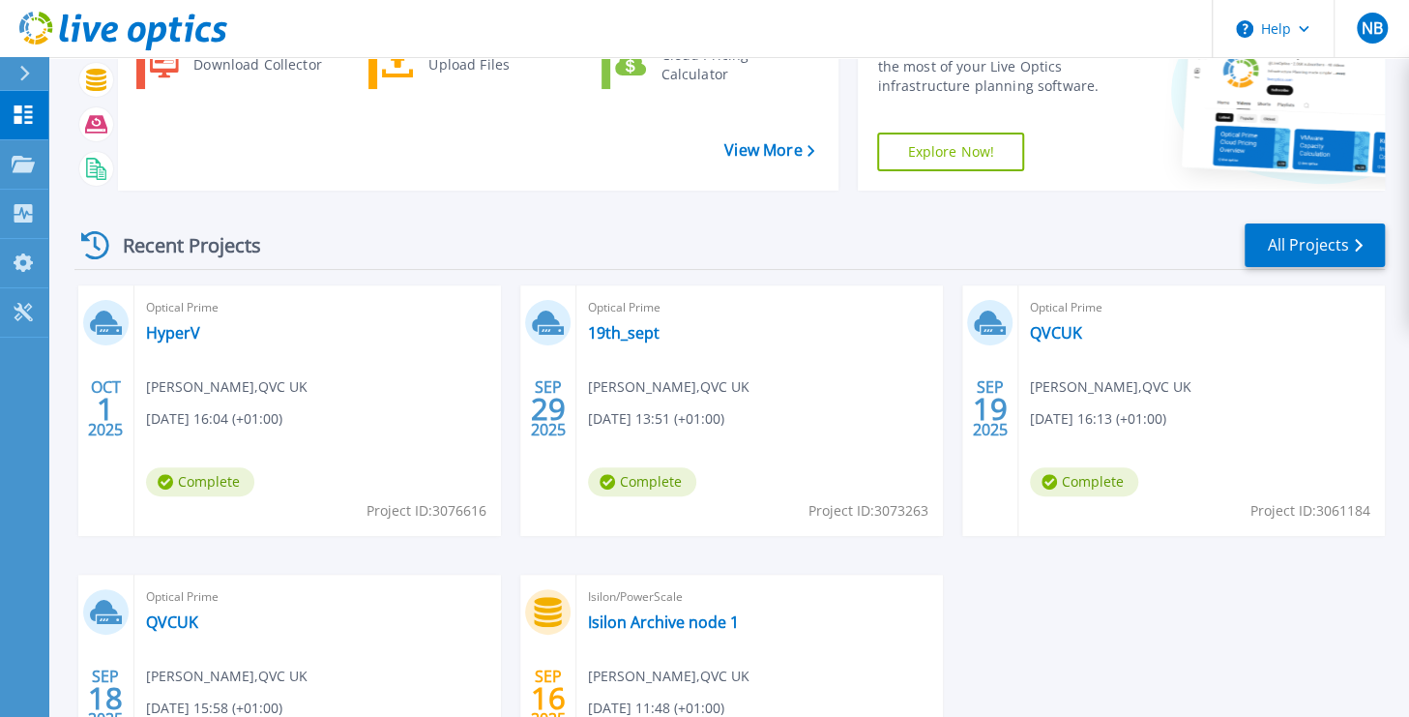
scroll to position [137, 0]
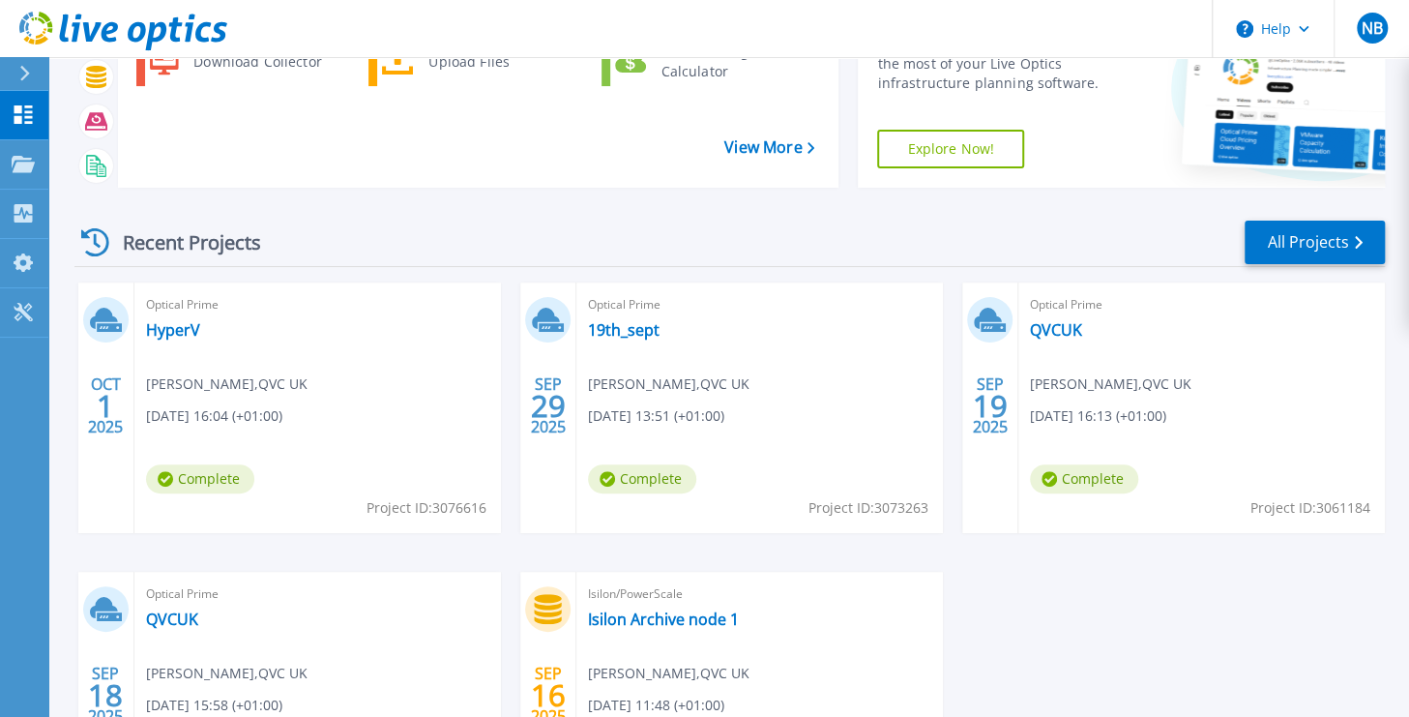
click at [1124, 641] on div "[DATE] Optical Prime HyperV [PERSON_NAME] , QVC UK [DATE] 16:04 (+01:00) Comple…" at bounding box center [722, 571] width 1326 height 578
click at [1367, 32] on span "NB" at bounding box center [1371, 27] width 21 height 15
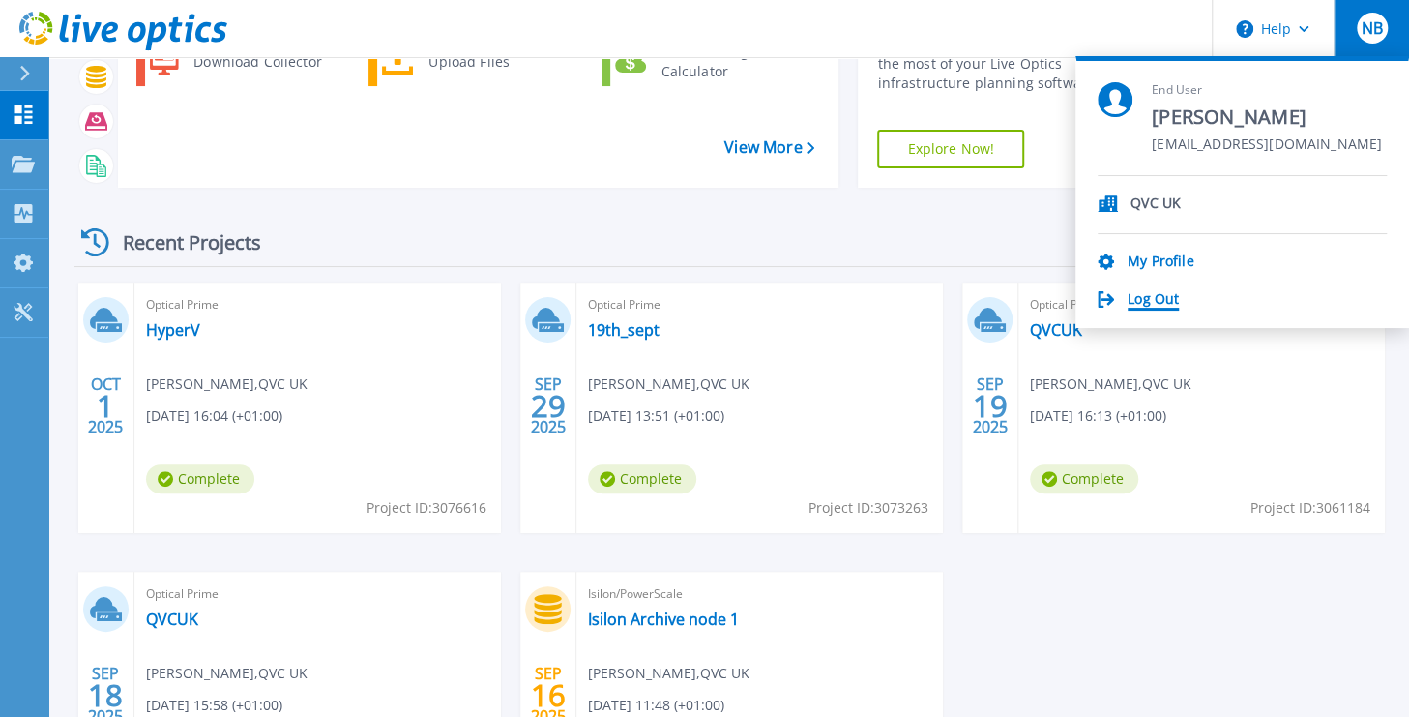
click at [1155, 302] on link "Log Out" at bounding box center [1153, 300] width 51 height 18
